Goal: Task Accomplishment & Management: Manage account settings

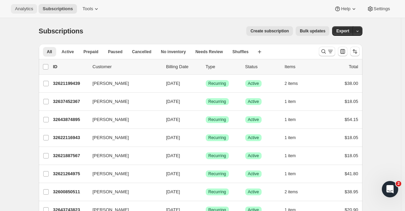
click at [30, 11] on span "Analytics" at bounding box center [24, 8] width 18 height 5
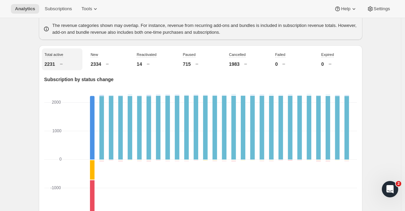
scroll to position [218, 0]
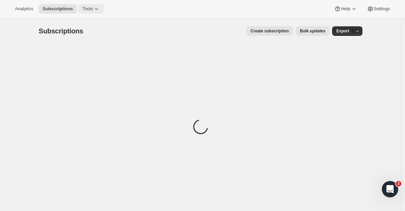
click at [91, 9] on span "Tools" at bounding box center [87, 8] width 11 height 5
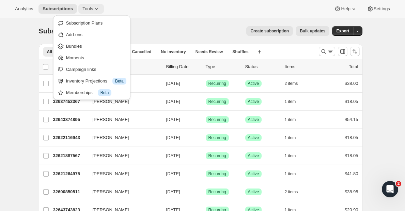
click at [91, 9] on span "Tools" at bounding box center [87, 8] width 11 height 5
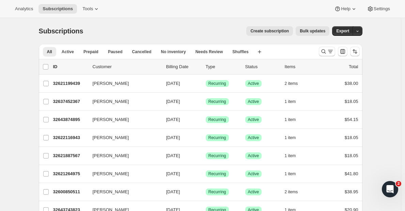
click at [374, 1] on div "Analytics Subscriptions Tools Help Settings" at bounding box center [202, 9] width 405 height 18
click at [374, 6] on span "Settings" at bounding box center [382, 8] width 16 height 5
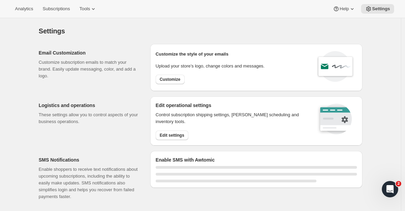
select select "22:00"
select select "09:00"
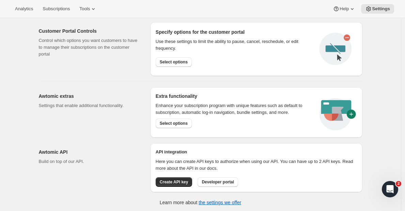
scroll to position [375, 0]
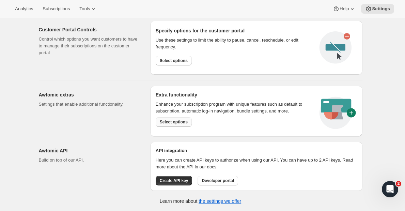
click at [181, 123] on span "Select options" at bounding box center [174, 121] width 28 height 5
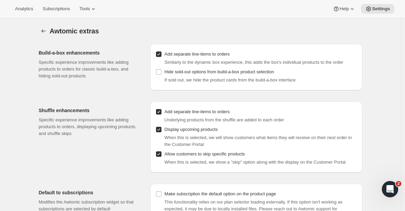
scroll to position [29, 0]
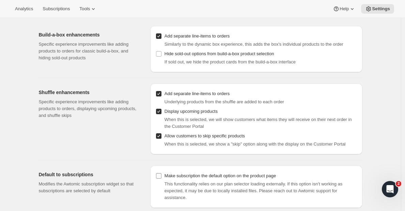
click at [177, 179] on span "Make subscription the default option on the product page" at bounding box center [220, 175] width 111 height 7
click at [162, 179] on input "Make subscription the default option on the product page" at bounding box center [158, 175] width 5 height 5
checkbox input "true"
